Goal: Task Accomplishment & Management: Complete application form

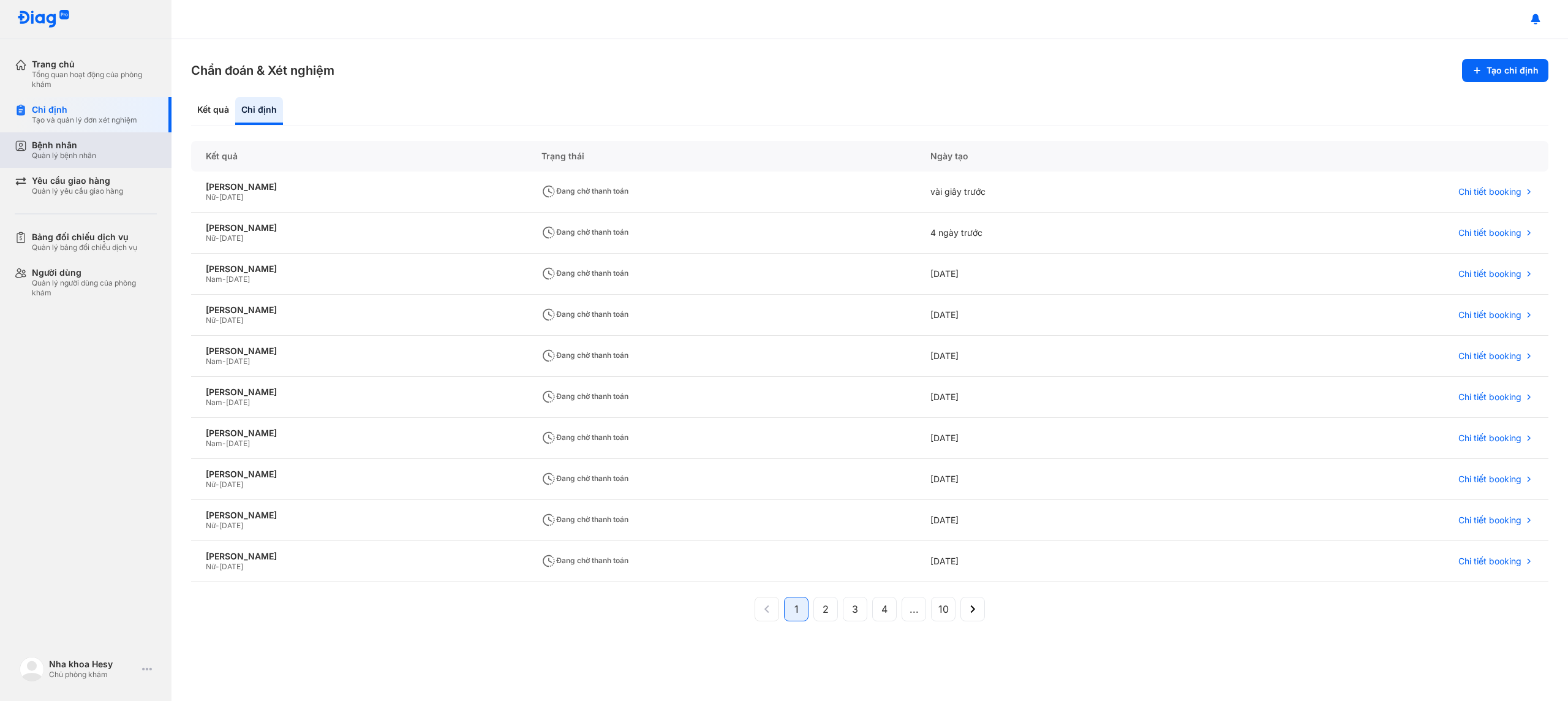
click at [52, 149] on div "Bệnh nhân" at bounding box center [64, 146] width 64 height 11
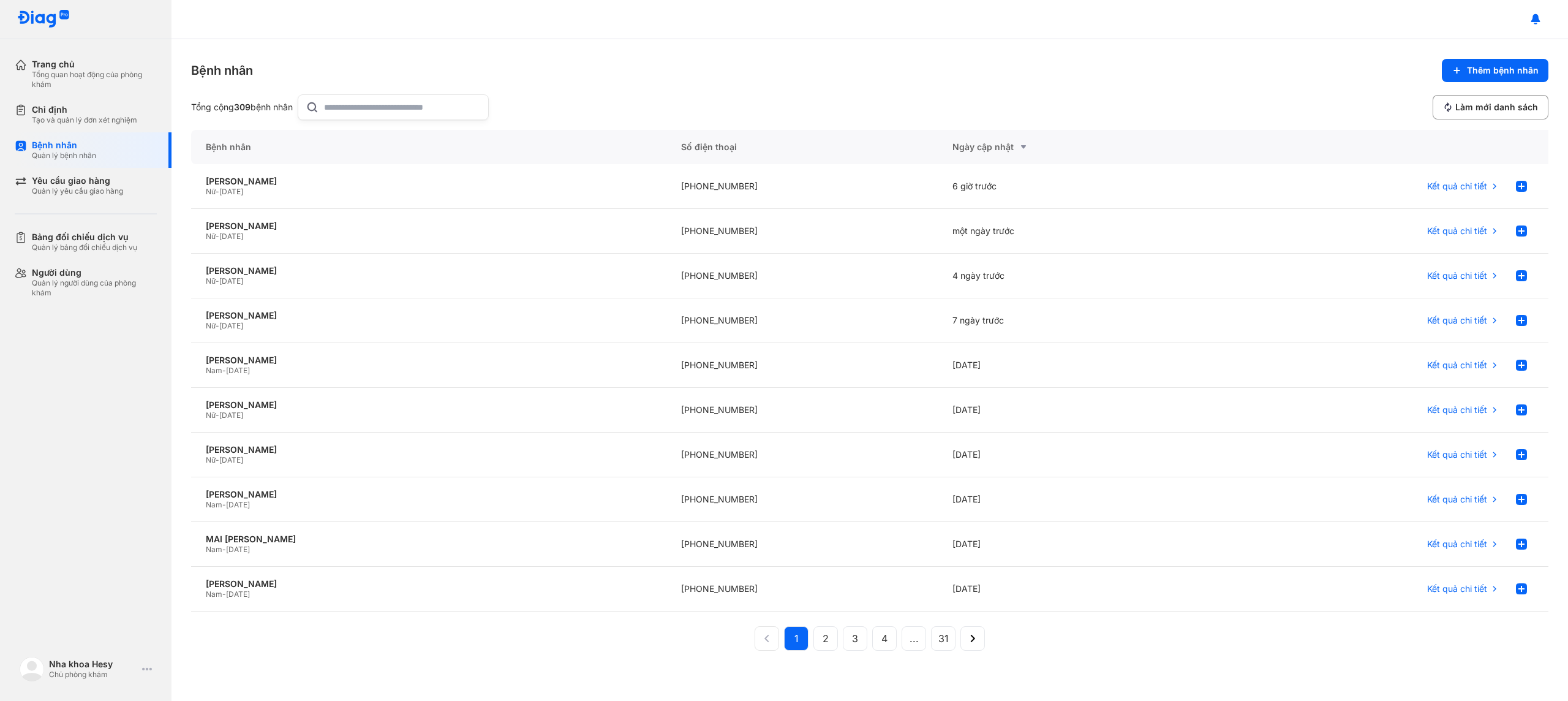
click at [371, 113] on input "text" at bounding box center [403, 107] width 157 height 25
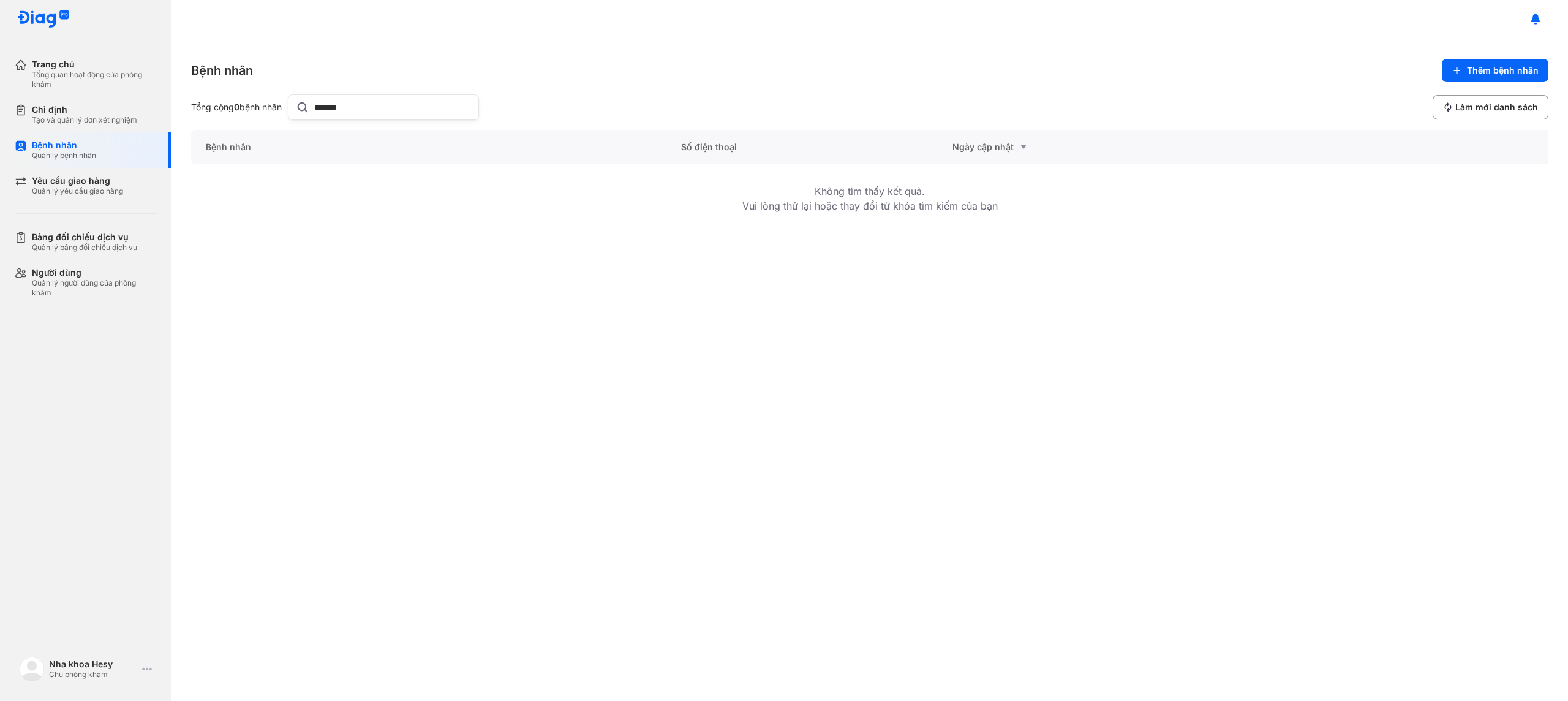
drag, startPoint x: 375, startPoint y: 104, endPoint x: 244, endPoint y: 109, distance: 131.1
click at [244, 109] on div "Tổng cộng 0 bệnh nhân *******" at bounding box center [335, 107] width 287 height 26
type input "**********"
click at [1502, 67] on span "Thêm bệnh nhân" at bounding box center [1503, 71] width 72 height 11
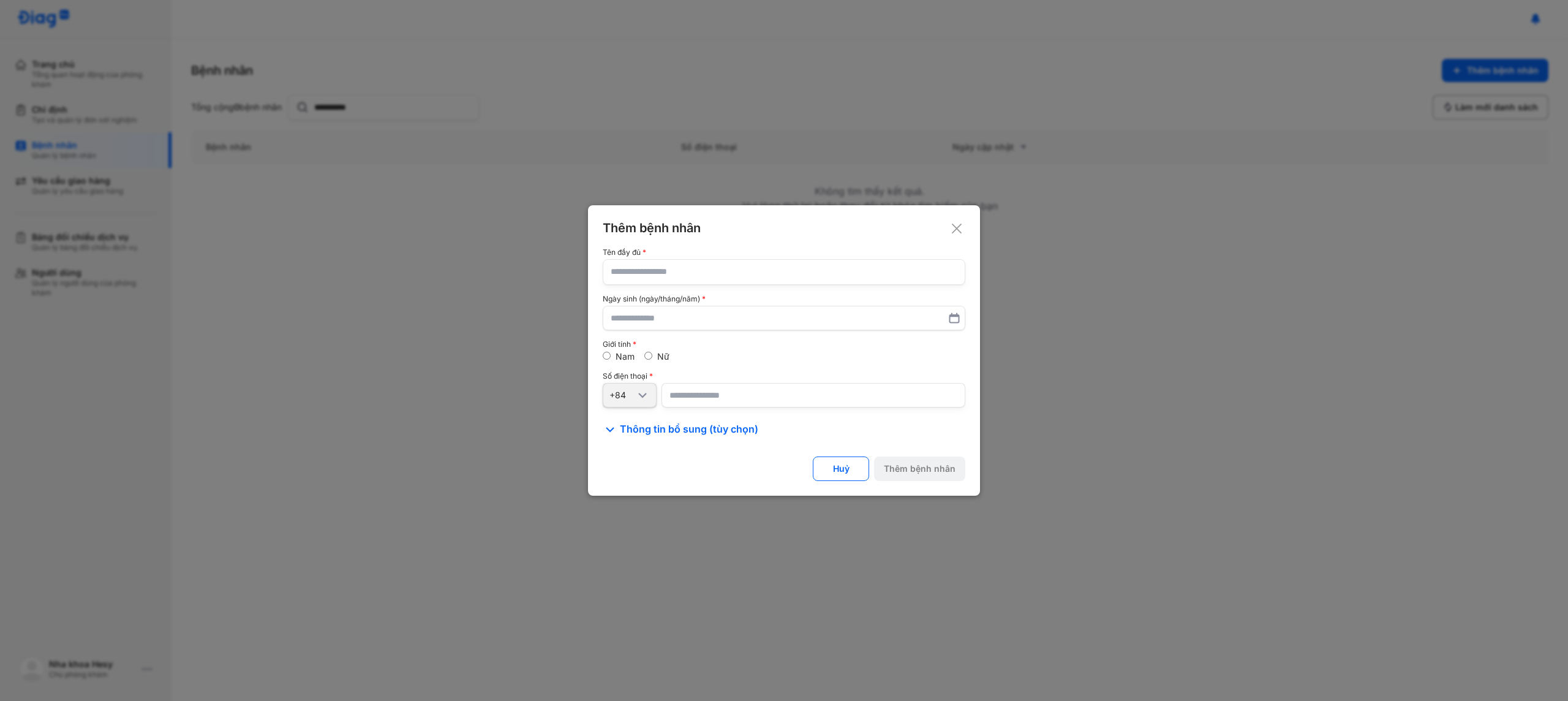
click at [842, 281] on input "text" at bounding box center [784, 272] width 347 height 25
type input "**********"
click at [653, 358] on div "Nữ" at bounding box center [656, 357] width 26 height 11
click at [702, 394] on input "number" at bounding box center [812, 395] width 304 height 25
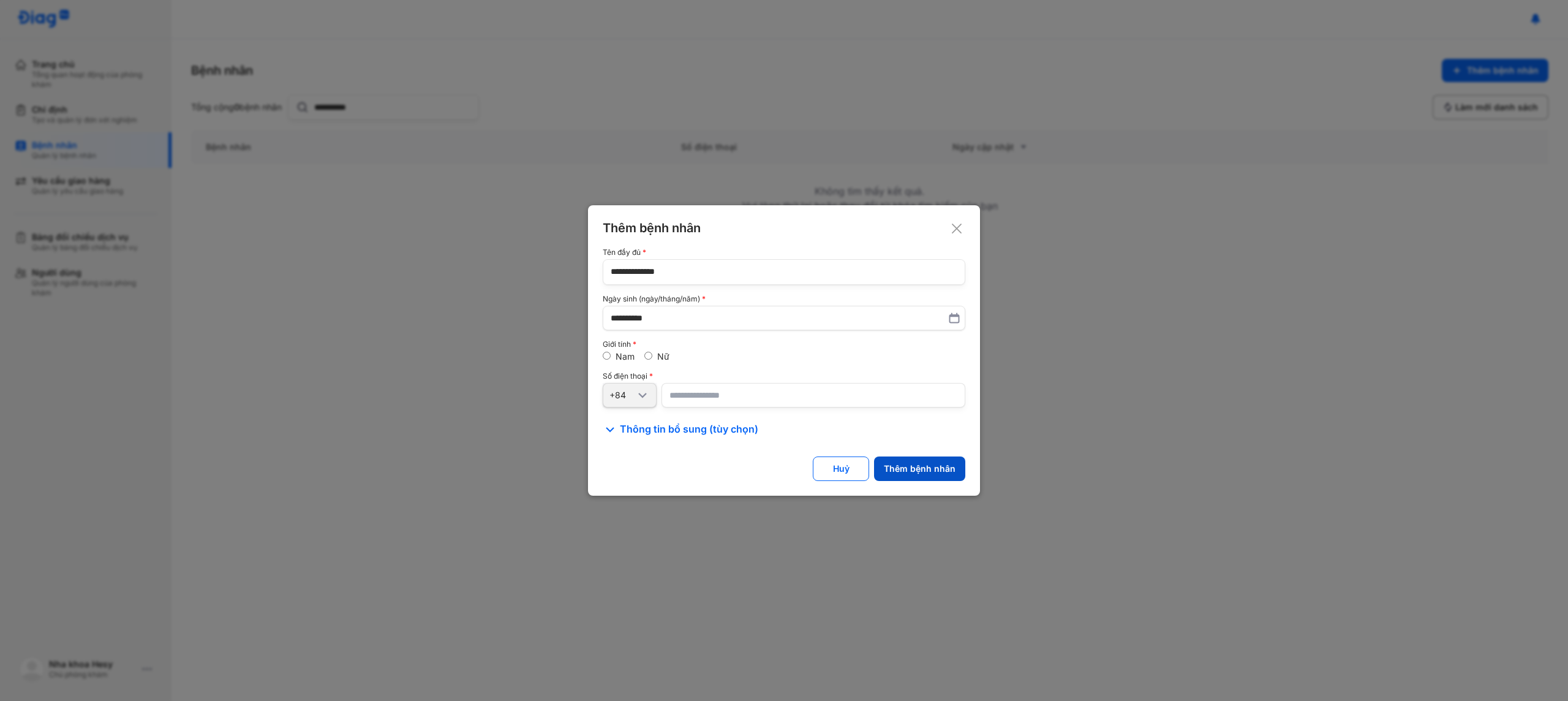
type input "**********"
click at [954, 470] on div "Thêm bệnh nhân" at bounding box center [919, 469] width 72 height 11
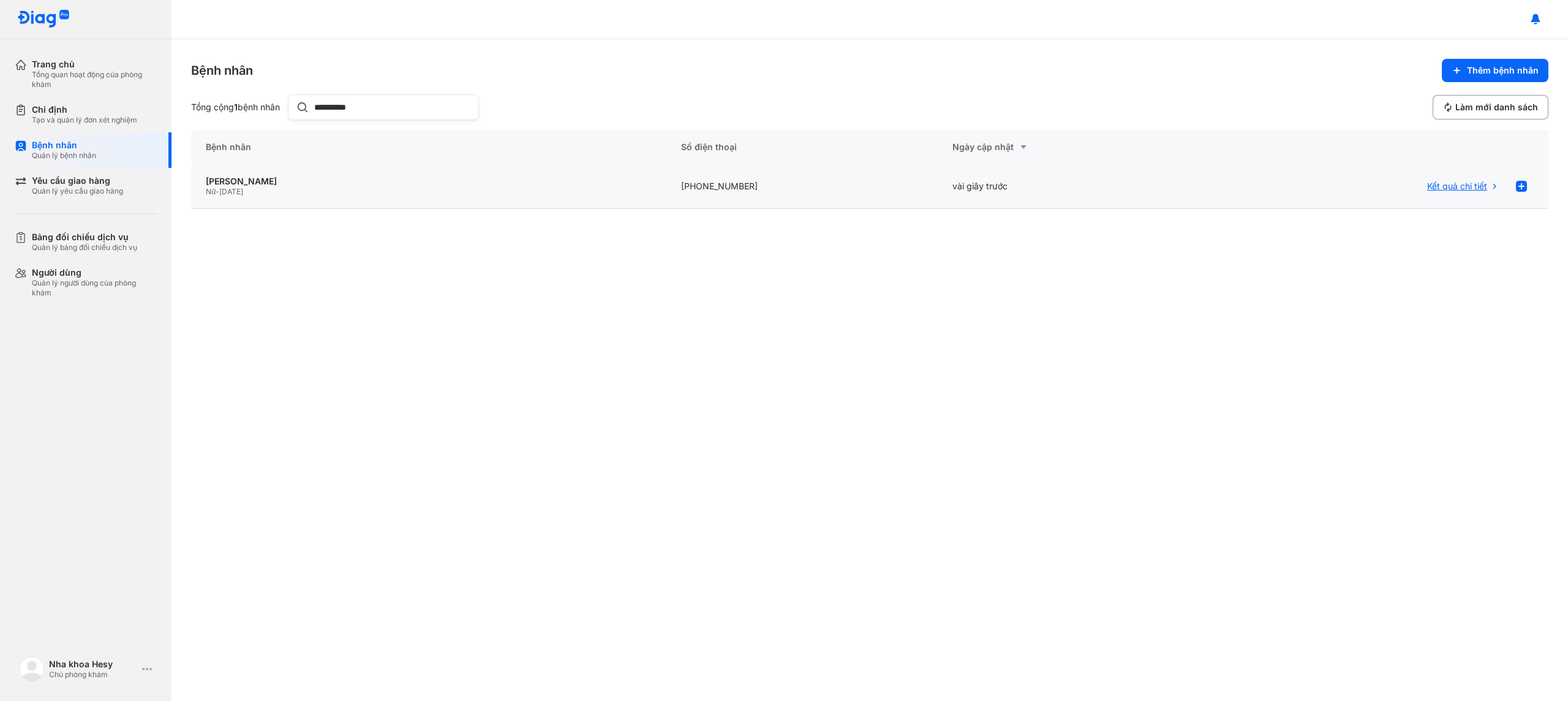
click at [1472, 184] on span "Kết quả chi tiết" at bounding box center [1456, 186] width 60 height 11
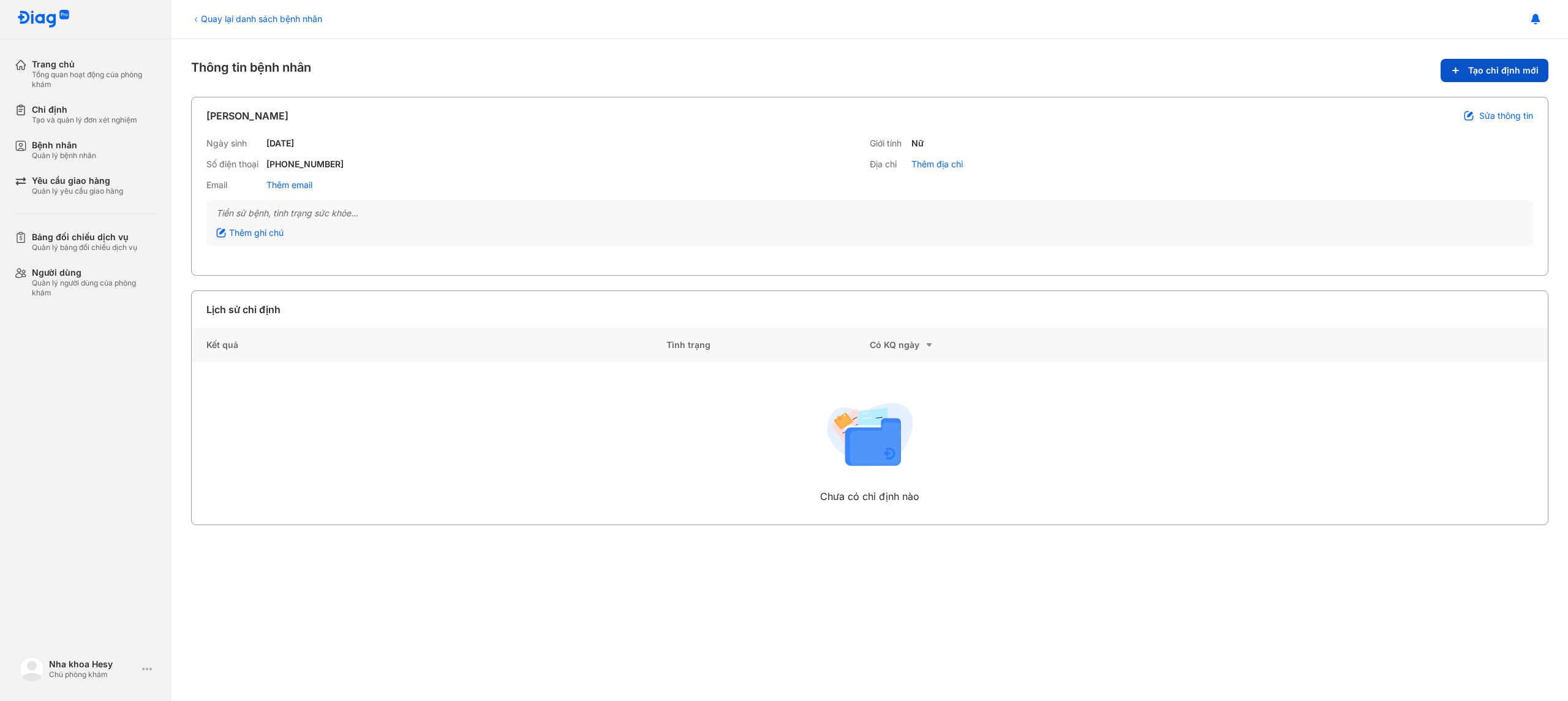
click at [1464, 71] on button "Tạo chỉ định mới" at bounding box center [1494, 70] width 108 height 24
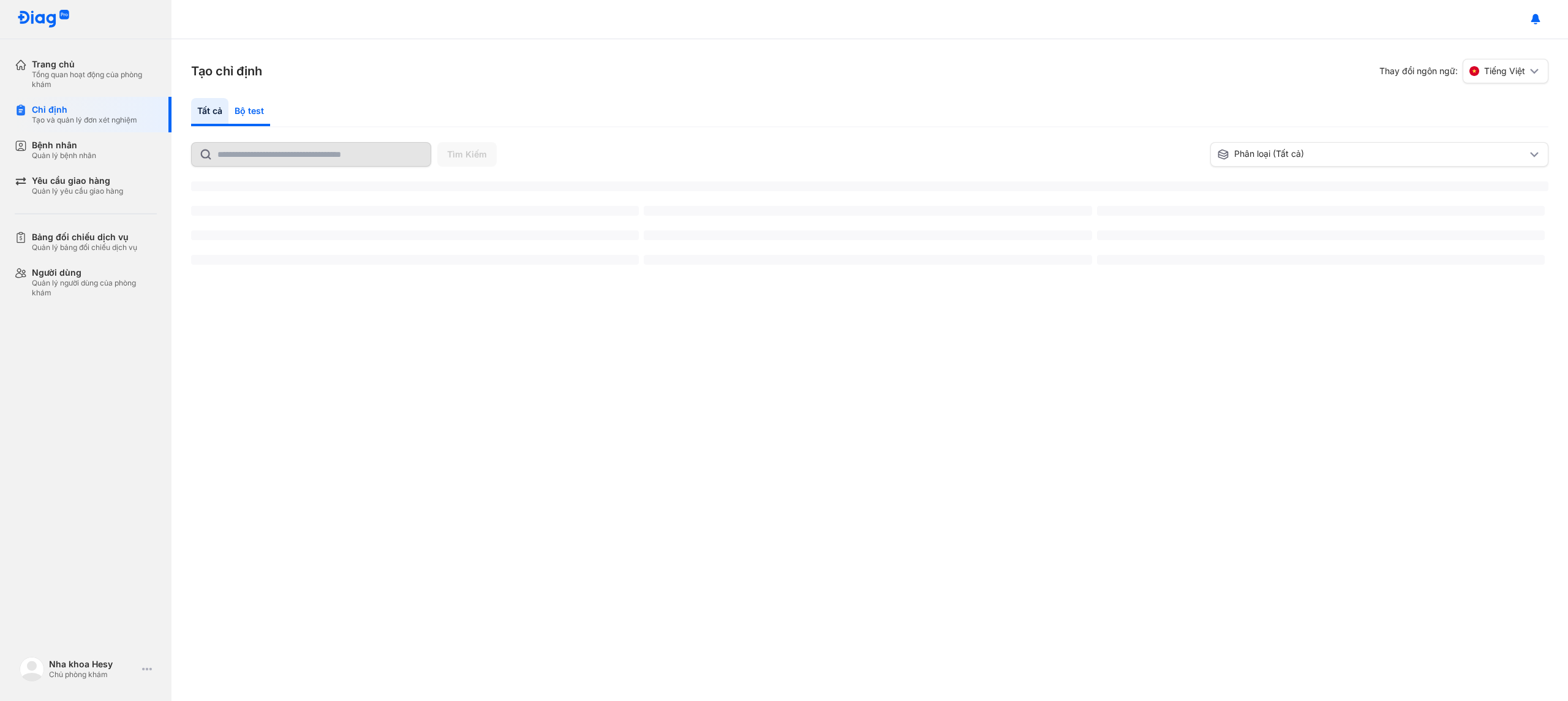
click at [253, 117] on div "Bộ test" at bounding box center [250, 113] width 42 height 28
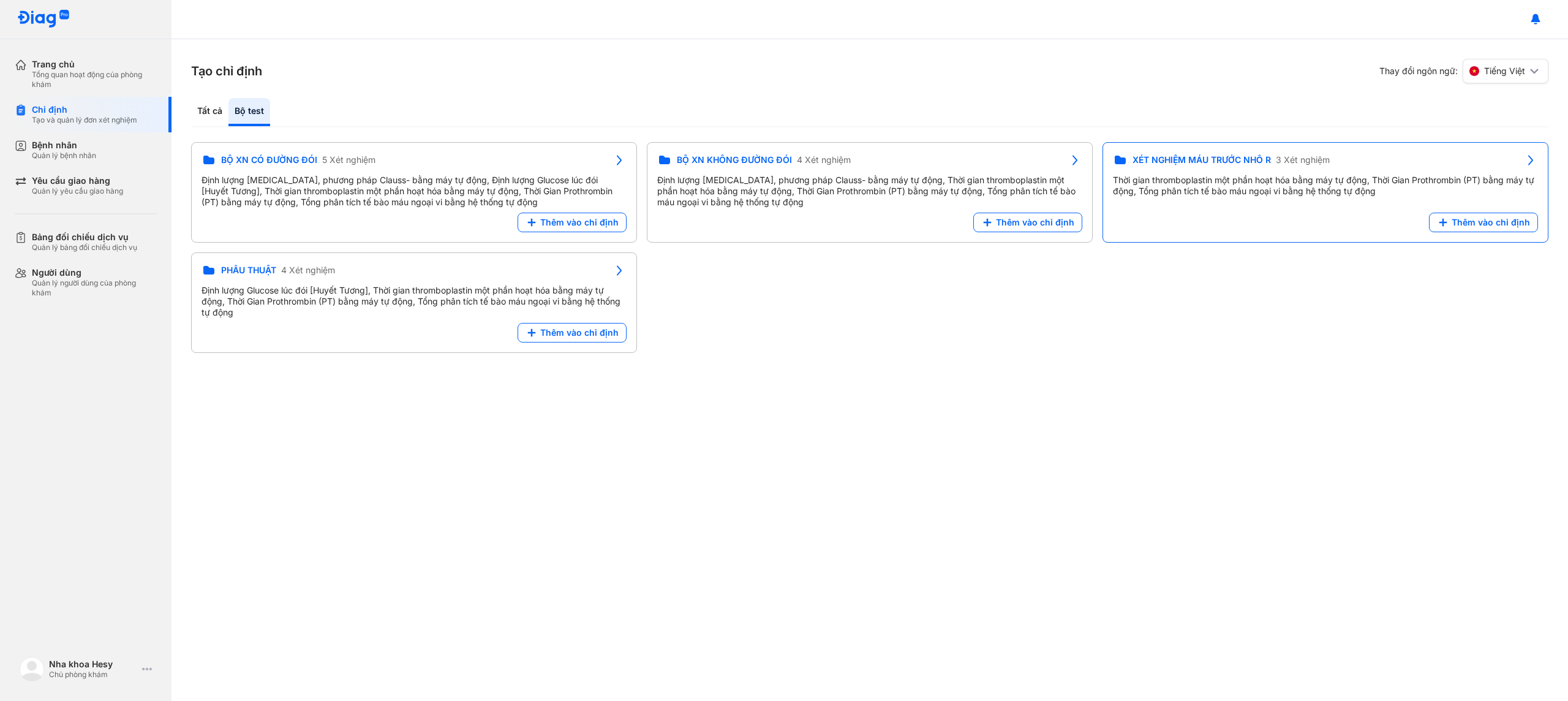
click at [1113, 225] on div "Thêm vào chỉ định" at bounding box center [1325, 222] width 425 height 20
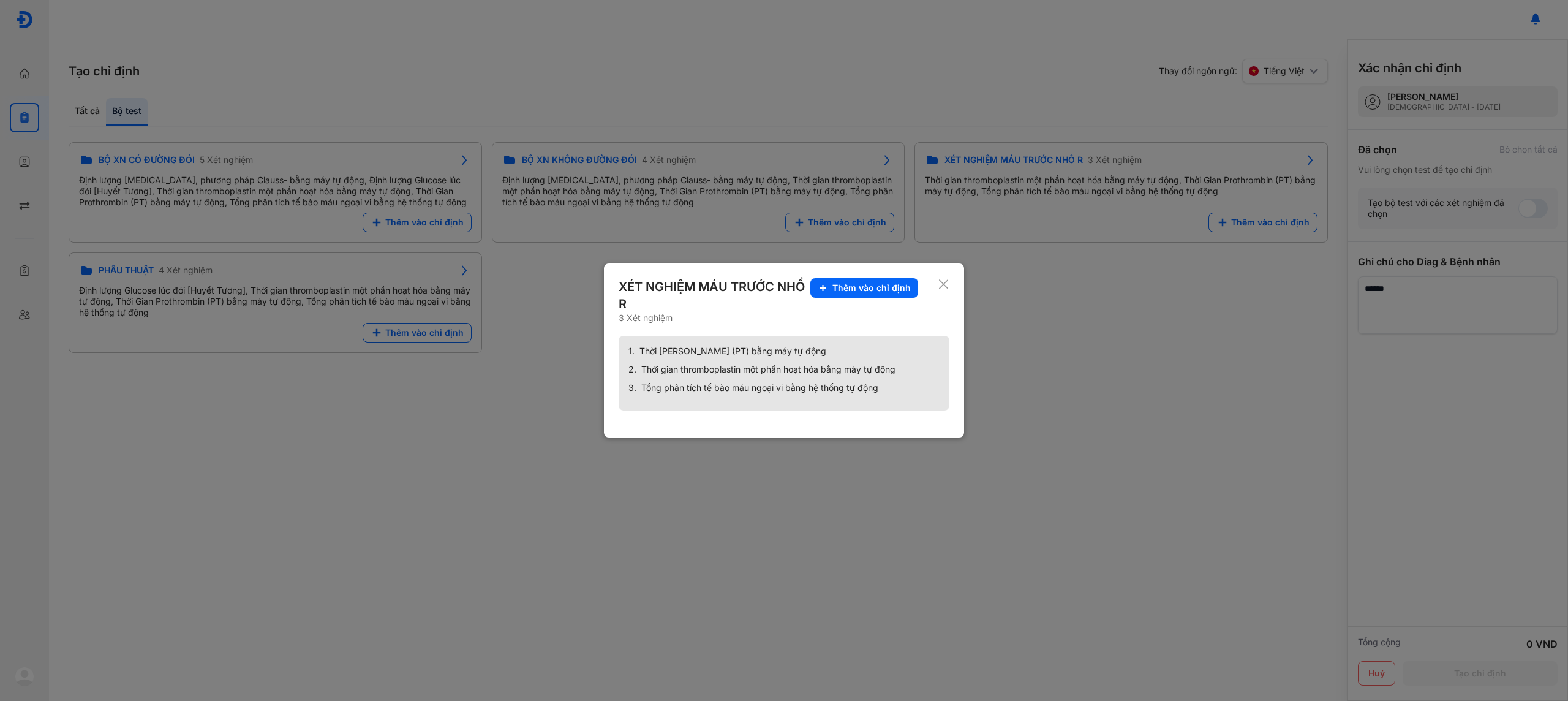
click at [945, 286] on use at bounding box center [944, 284] width 9 height 9
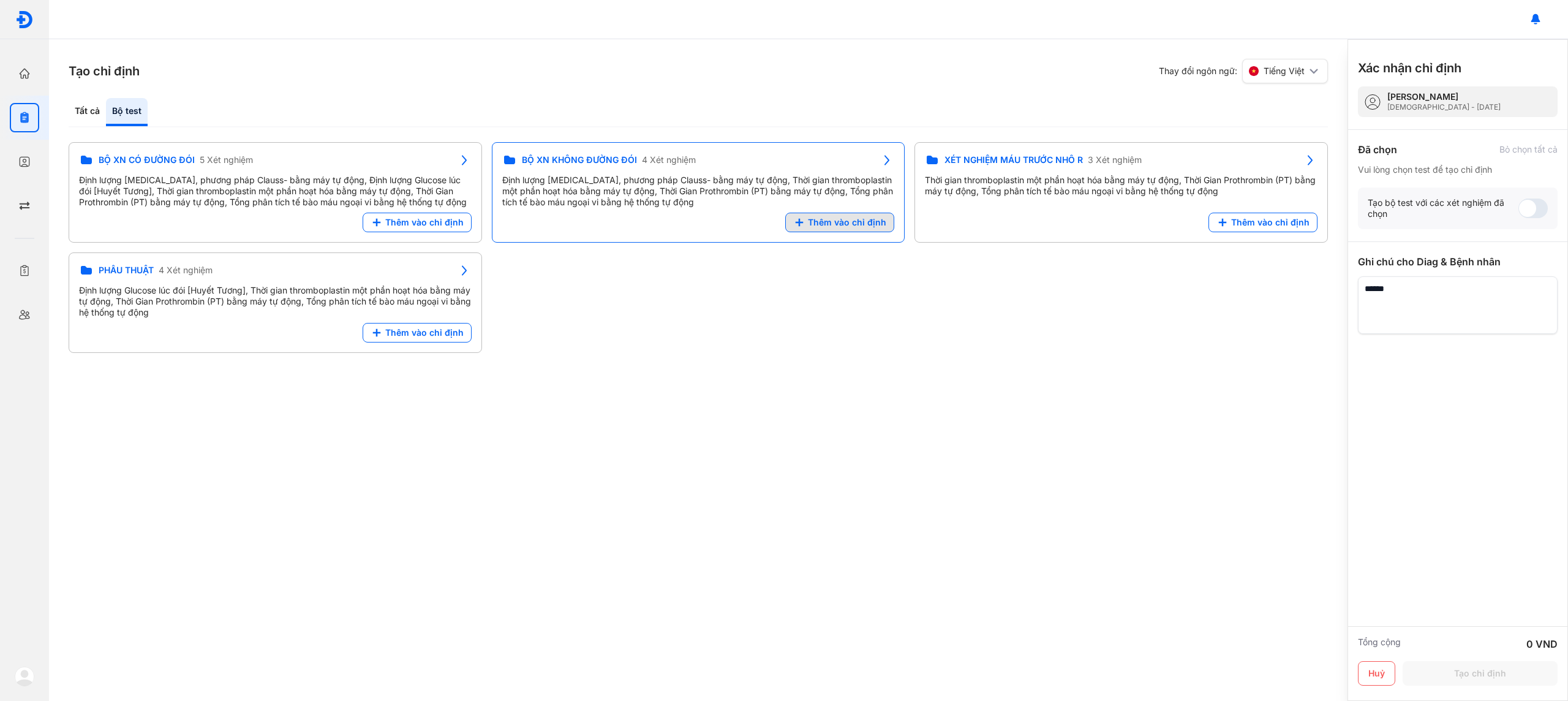
click at [888, 227] on button "Thêm vào chỉ định" at bounding box center [839, 222] width 109 height 20
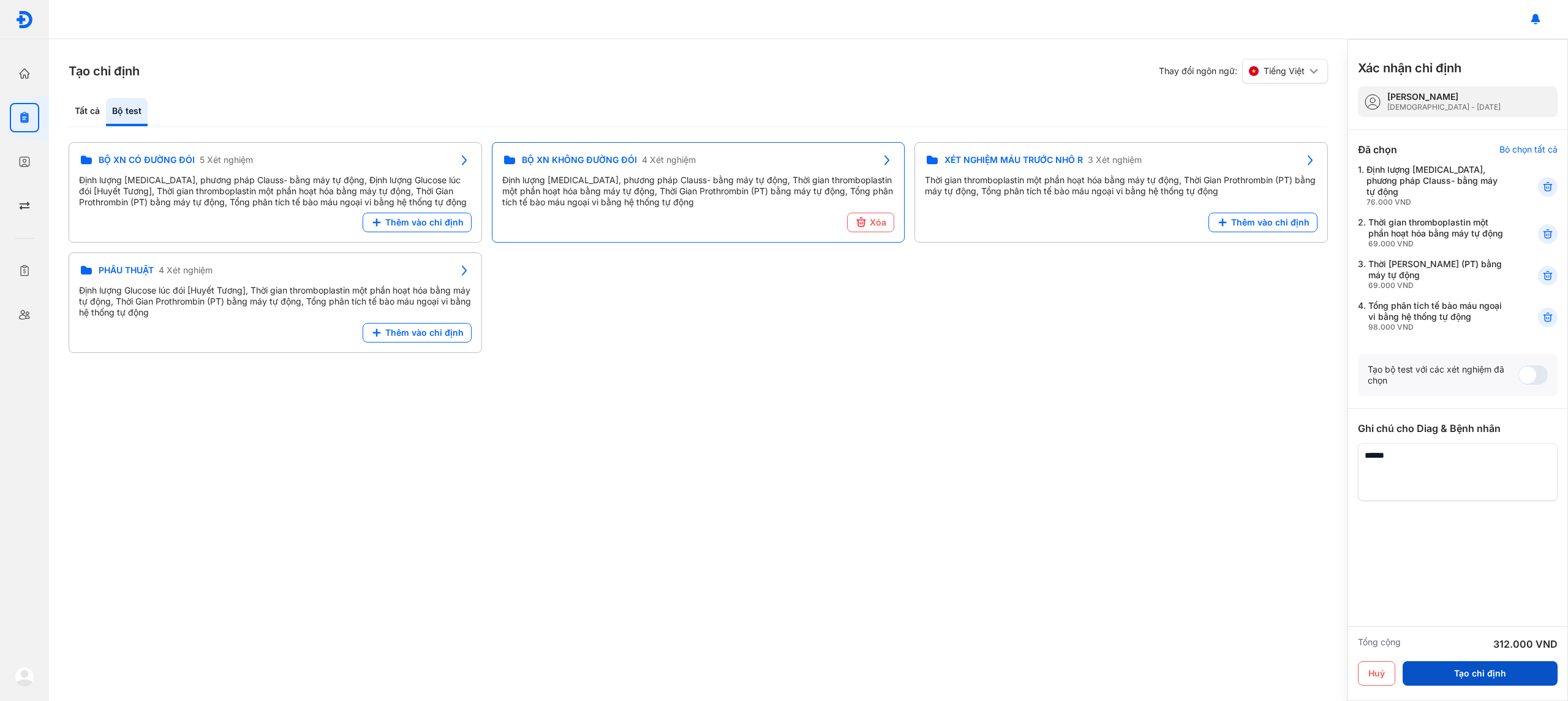
click at [1470, 678] on button "Tạo chỉ định" at bounding box center [1480, 674] width 155 height 25
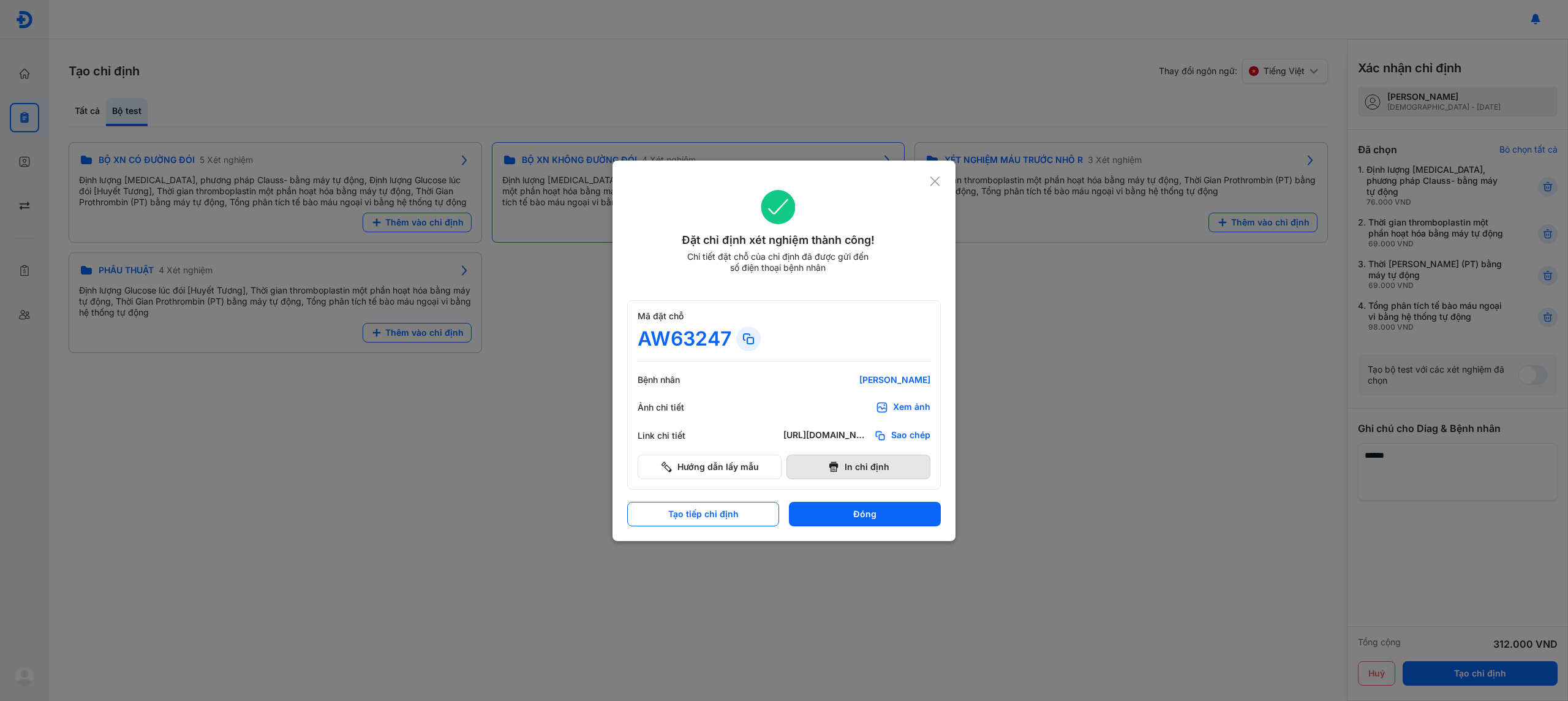
click at [880, 465] on button "In chỉ định" at bounding box center [859, 467] width 144 height 25
click at [826, 506] on button "Đóng" at bounding box center [864, 514] width 152 height 25
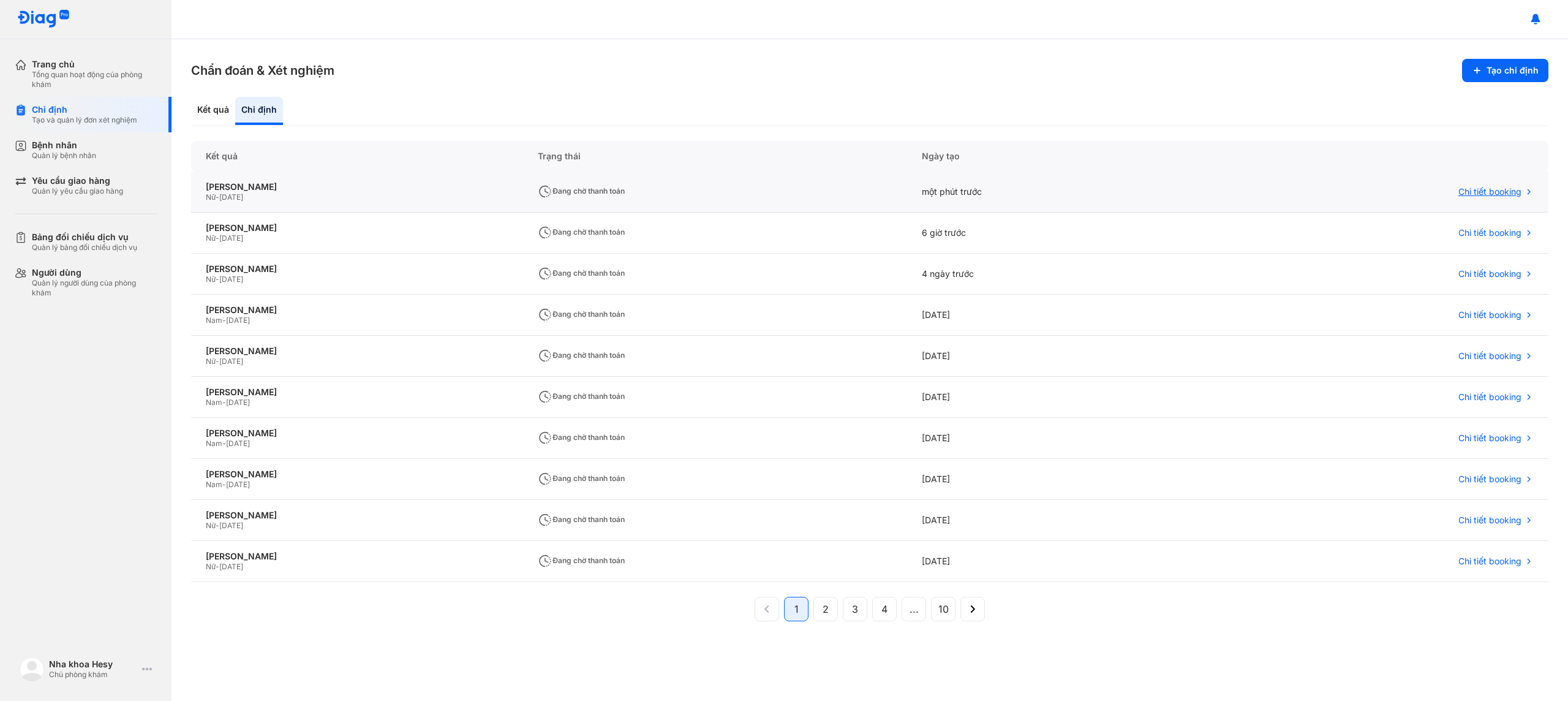
click at [1482, 190] on span "Chi tiết booking" at bounding box center [1490, 192] width 63 height 11
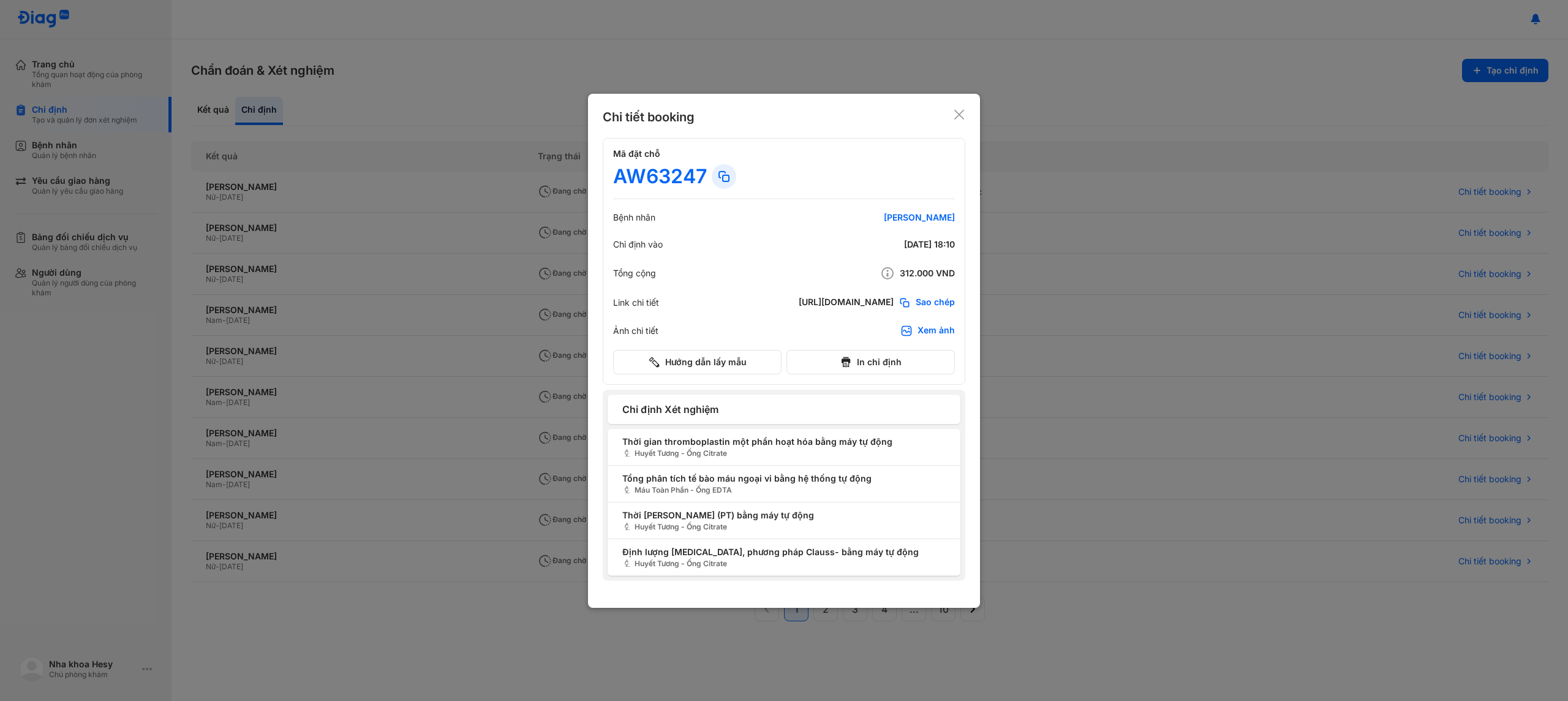
click at [936, 333] on div "Xem ảnh" at bounding box center [936, 330] width 38 height 12
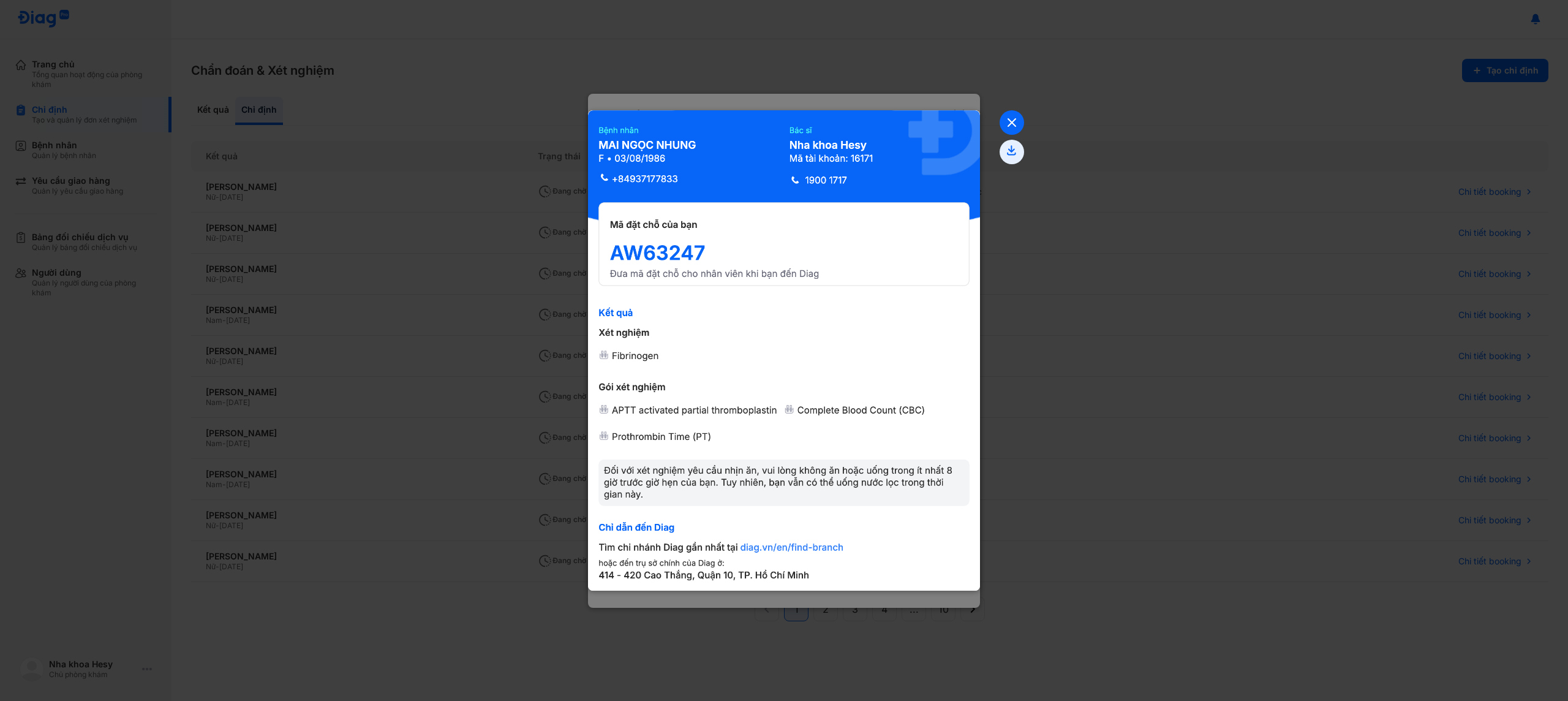
click at [1014, 122] on icon at bounding box center [1012, 123] width 25 height 25
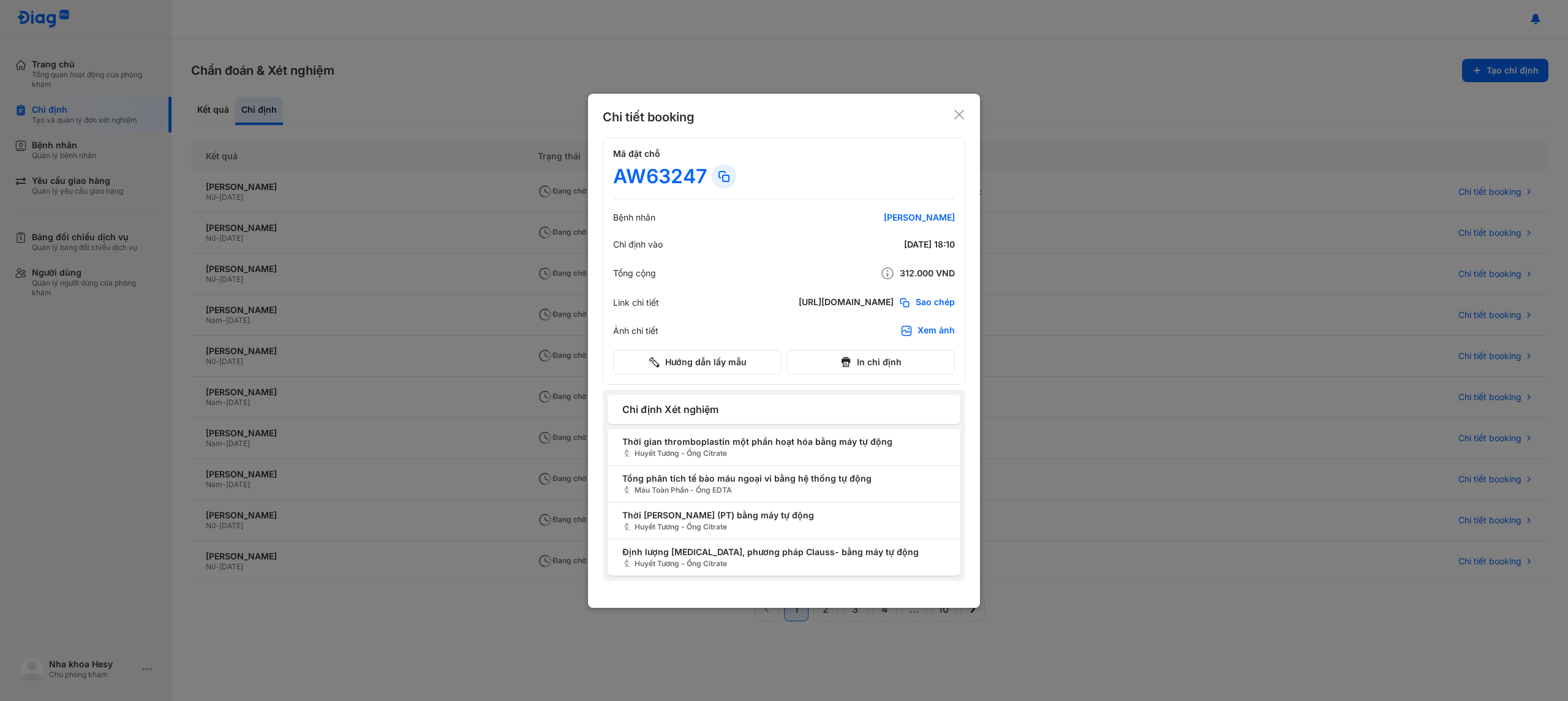
click at [945, 114] on div "Chi tiết booking" at bounding box center [783, 117] width 362 height 17
click at [958, 112] on icon at bounding box center [959, 114] width 12 height 12
